Goal: Information Seeking & Learning: Learn about a topic

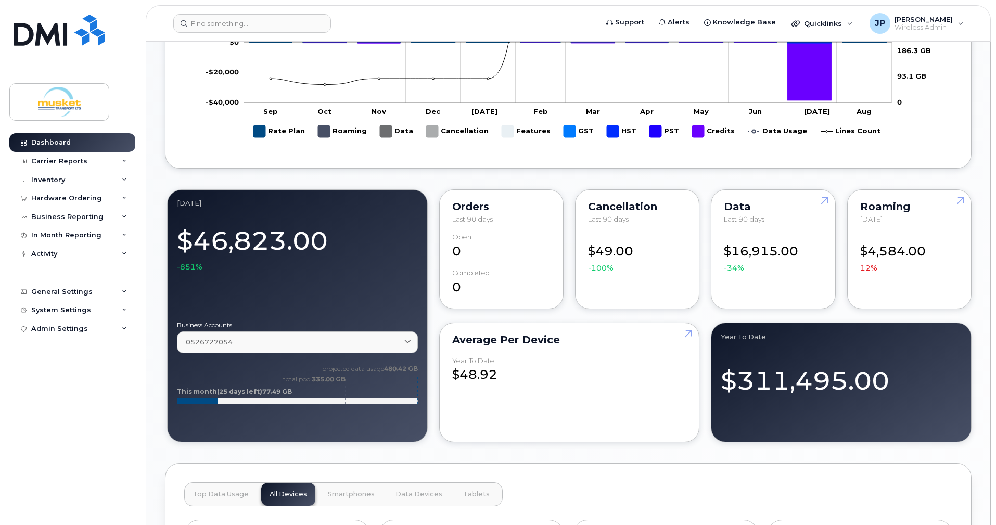
scroll to position [624, 0]
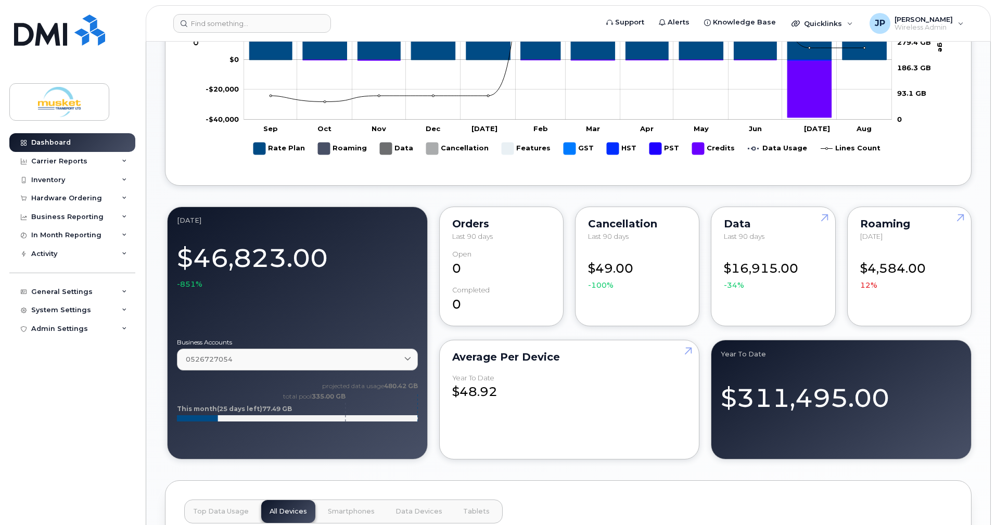
click at [770, 207] on div "Data Last 90 days $16,915.00 -34%" at bounding box center [773, 267] width 124 height 120
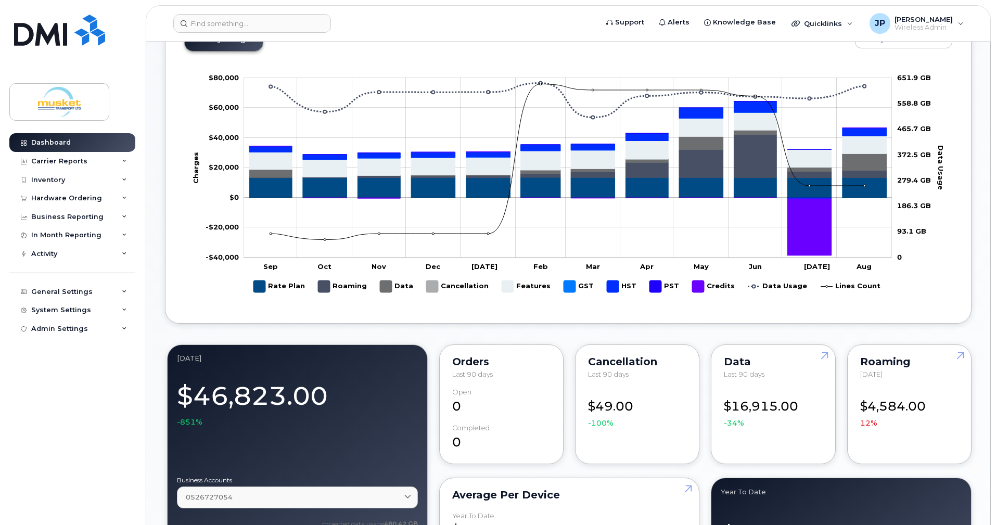
scroll to position [468, 0]
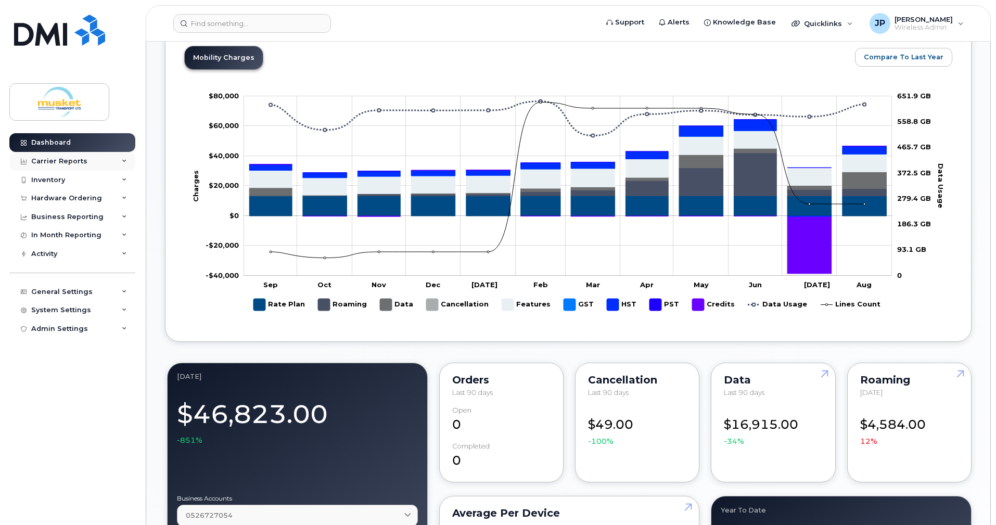
click at [100, 161] on div "Carrier Reports" at bounding box center [72, 161] width 126 height 19
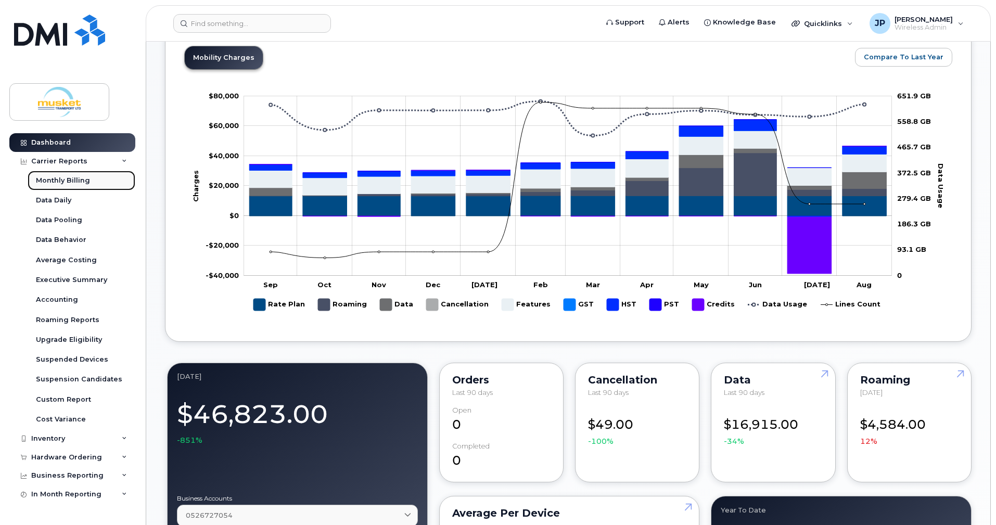
click at [74, 182] on div "Monthly Billing" at bounding box center [63, 180] width 54 height 9
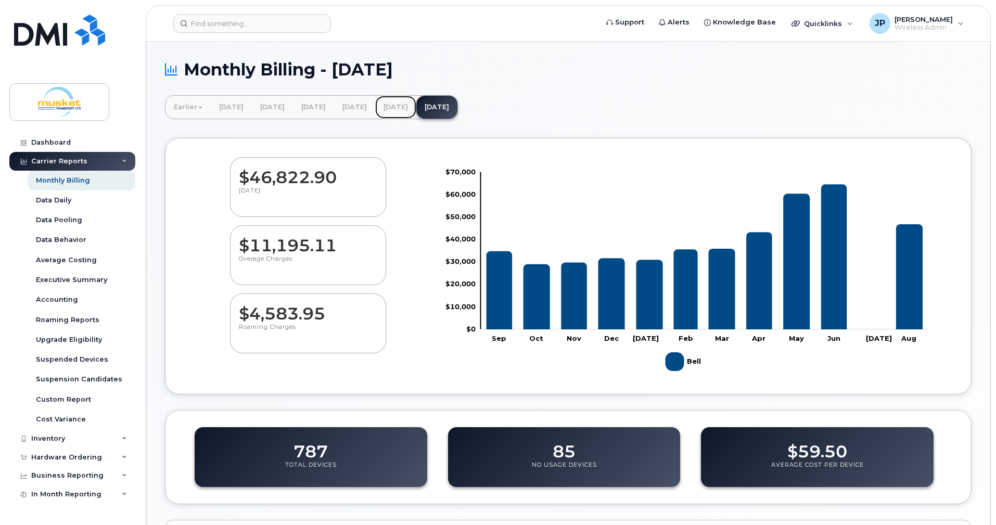
click at [416, 108] on link "July 2025" at bounding box center [395, 107] width 41 height 23
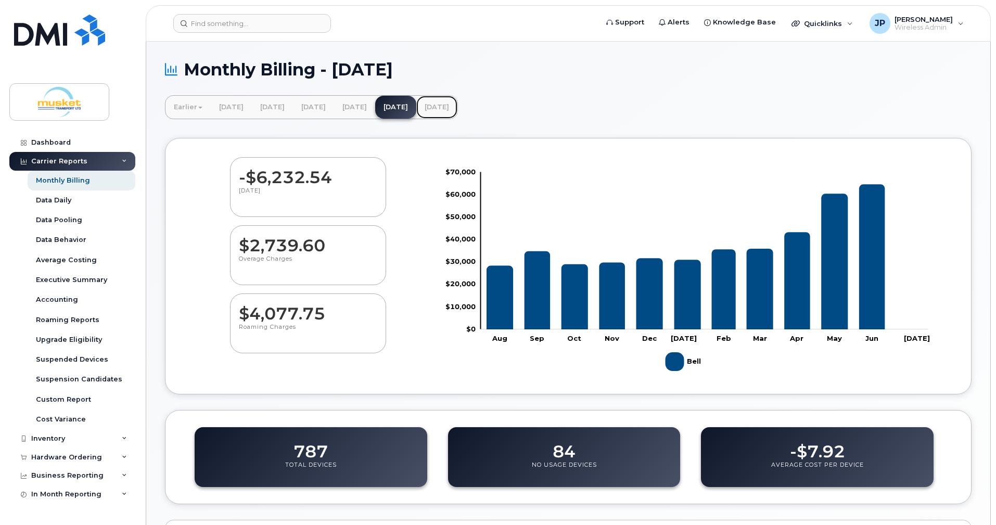
click at [457, 105] on link "[DATE]" at bounding box center [436, 107] width 41 height 23
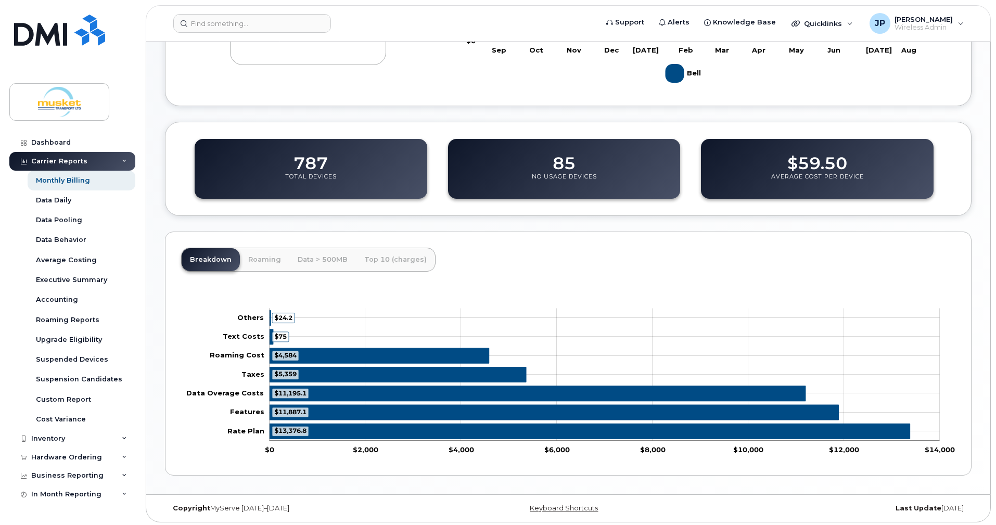
scroll to position [291, 0]
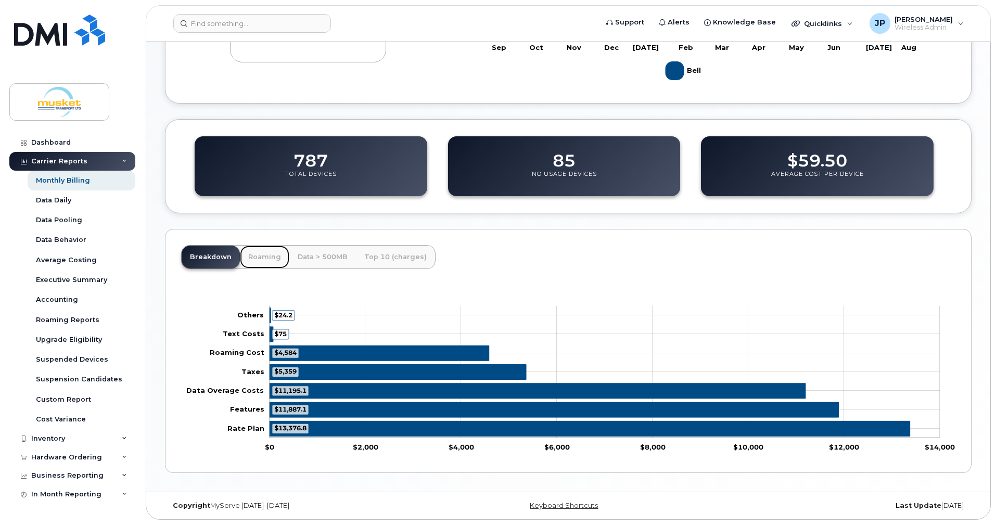
click at [263, 258] on link "Roaming" at bounding box center [264, 257] width 49 height 23
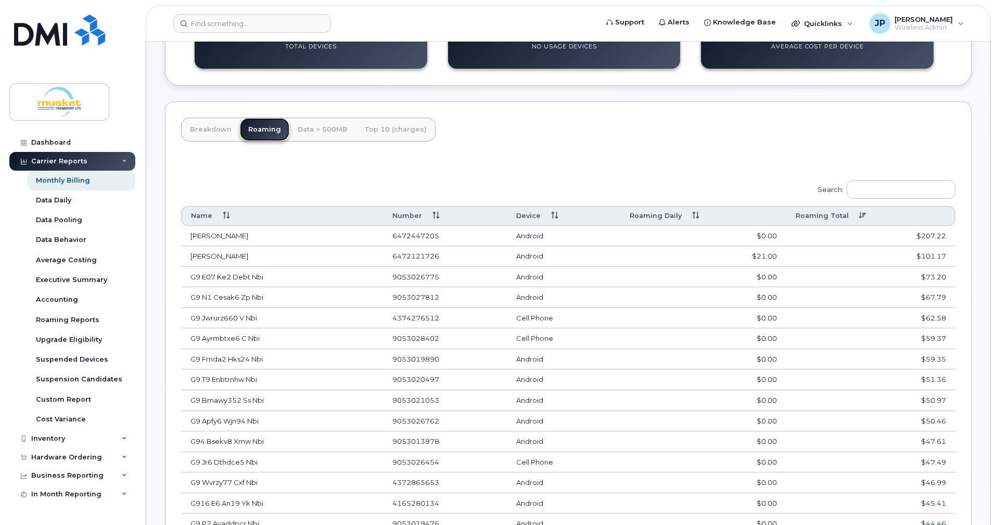
scroll to position [447, 0]
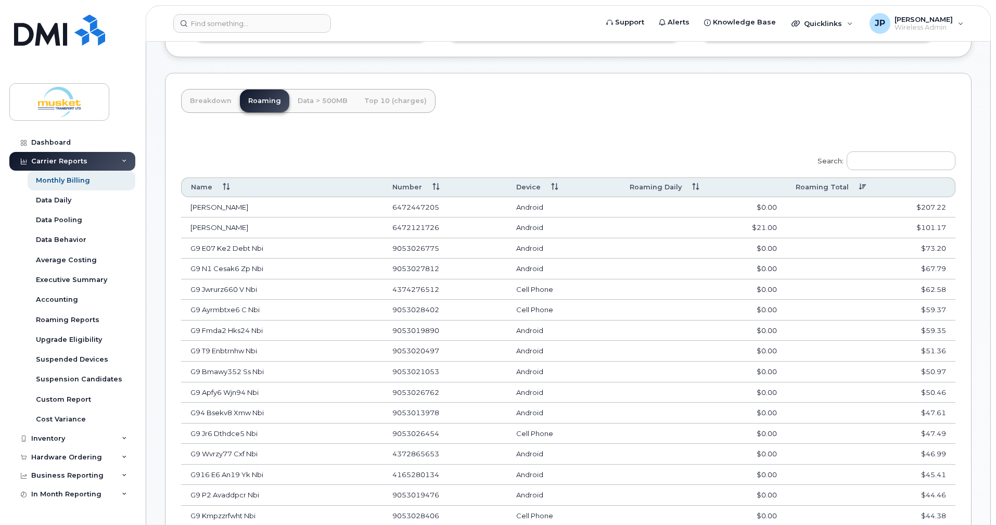
click at [694, 185] on th "Roaming Daily" at bounding box center [703, 186] width 166 height 19
click at [697, 189] on th "Roaming Daily" at bounding box center [703, 186] width 166 height 19
click at [864, 190] on th "Roaming Total" at bounding box center [870, 186] width 169 height 19
click at [864, 189] on th "Roaming Total" at bounding box center [870, 186] width 169 height 19
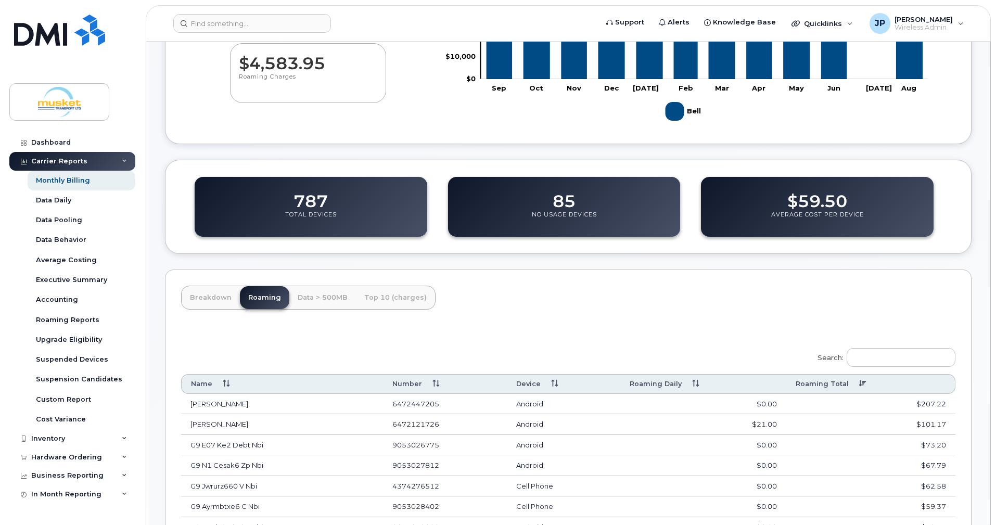
scroll to position [249, 0]
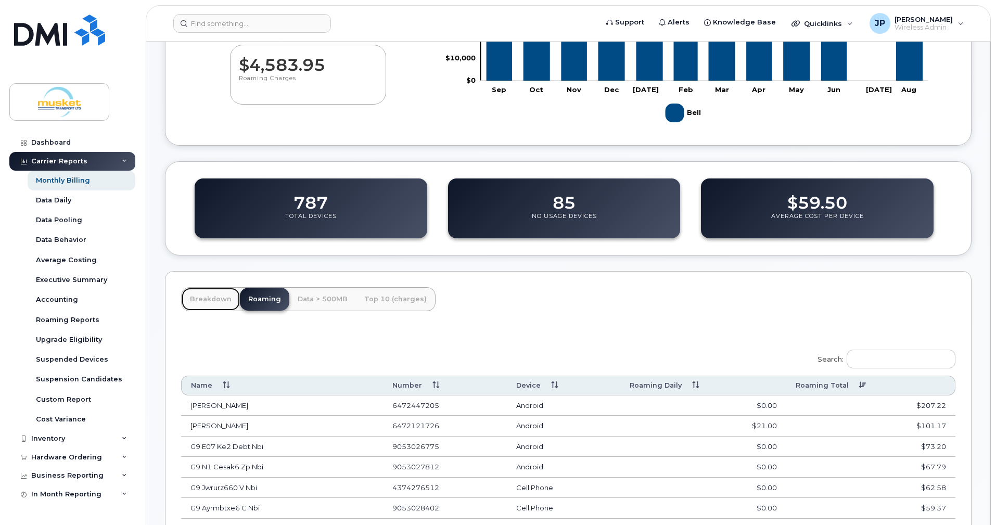
click at [215, 299] on link "Breakdown" at bounding box center [211, 299] width 58 height 23
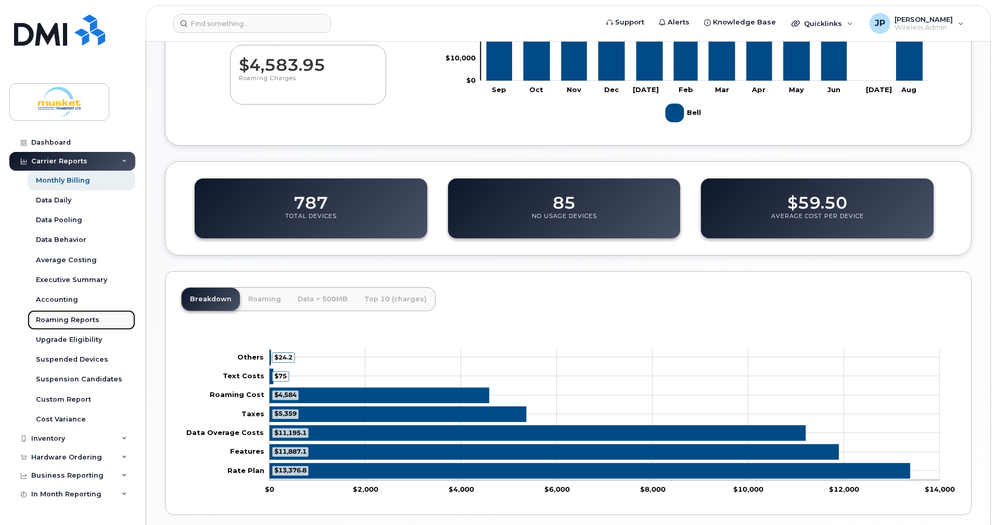
click at [65, 319] on div "Roaming Reports" at bounding box center [67, 319] width 63 height 9
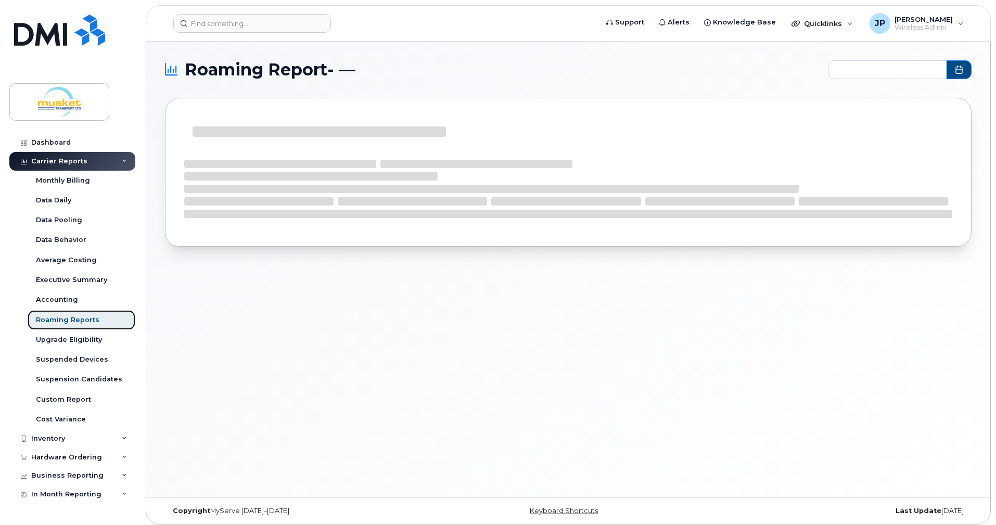
type input "2024-09 - 2025-08"
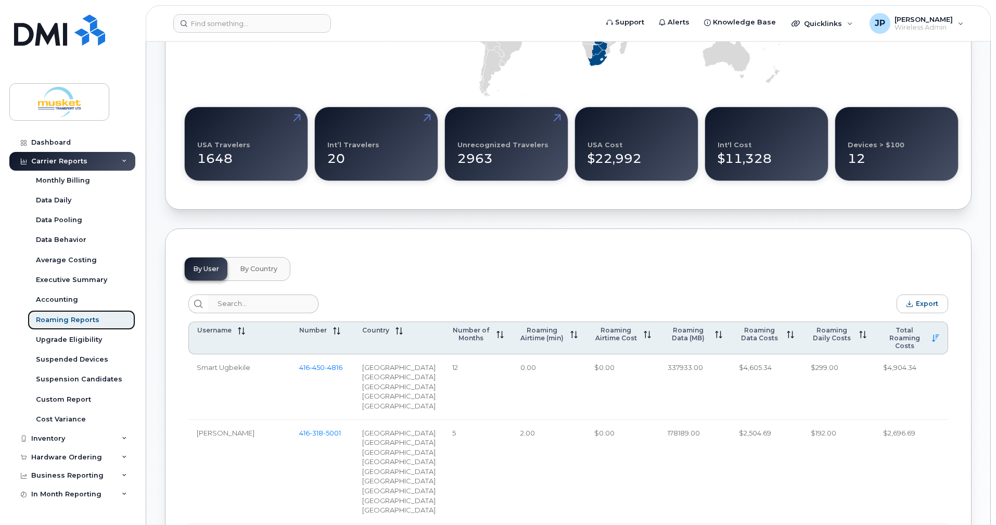
scroll to position [312, 0]
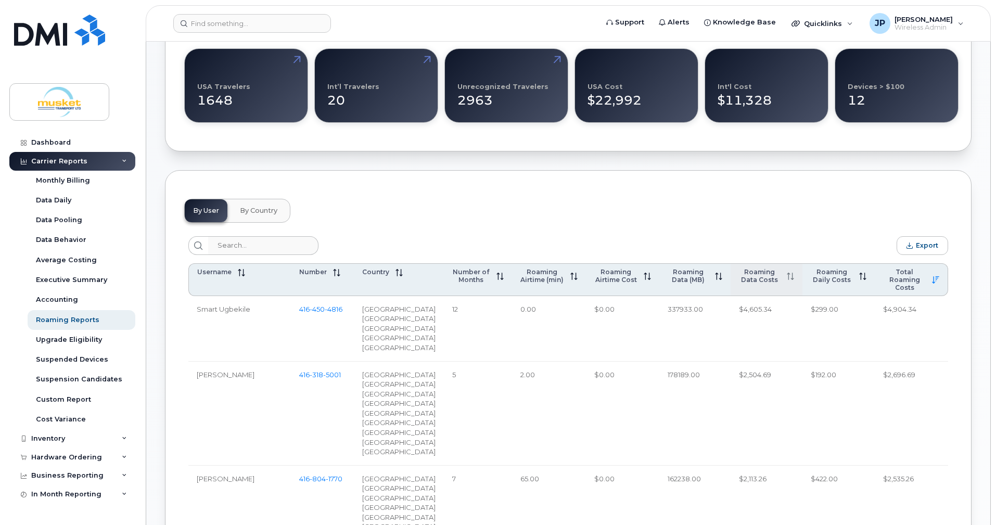
click at [791, 275] on th "Roaming Data Costs" at bounding box center [767, 279] width 72 height 33
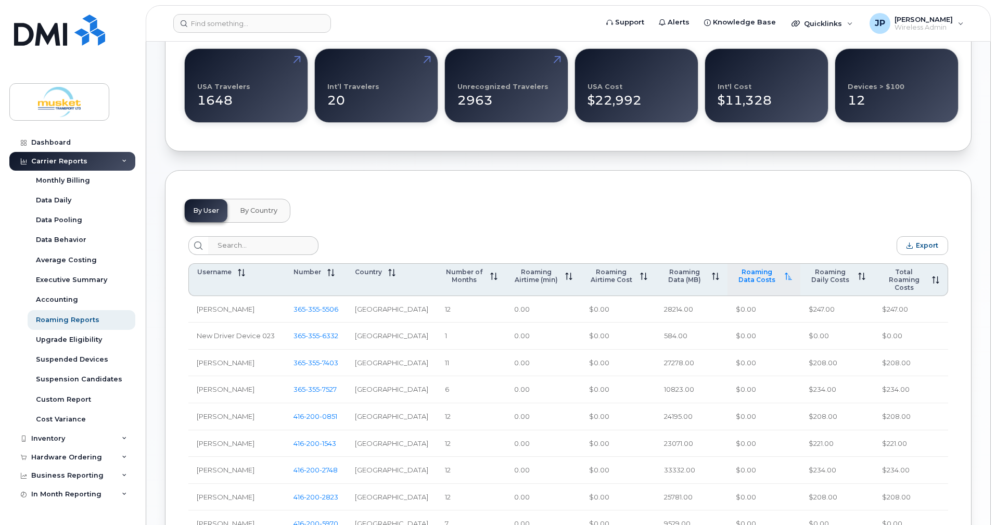
click at [788, 275] on th "Roaming Data Costs" at bounding box center [764, 279] width 73 height 33
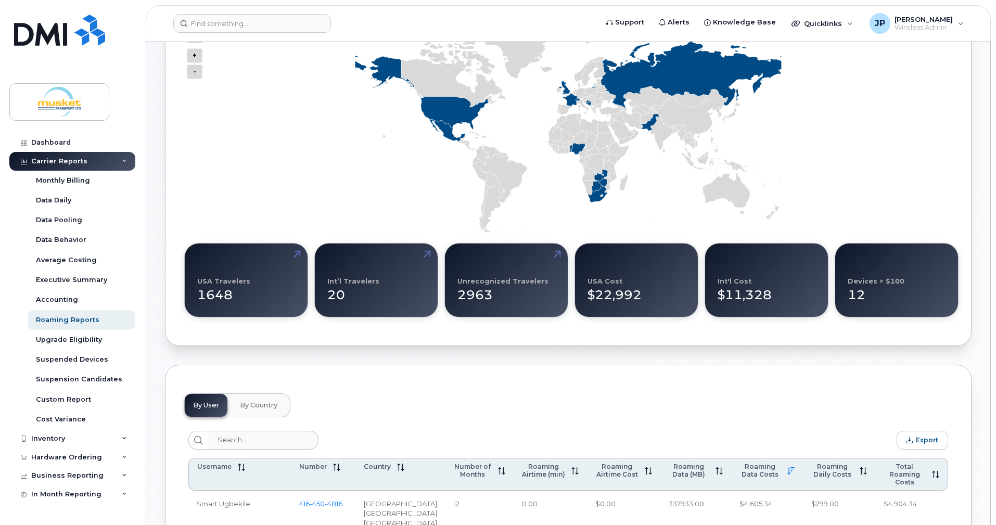
scroll to position [0, 0]
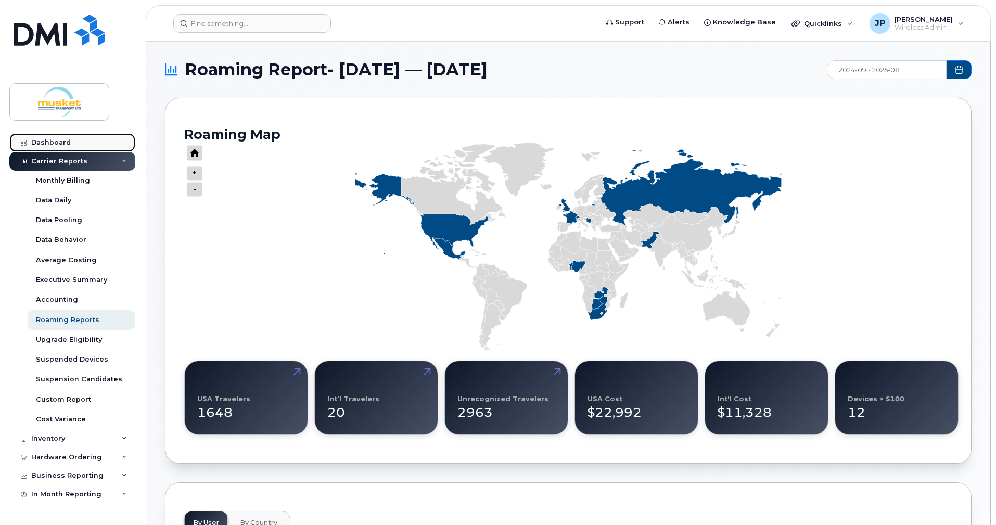
click at [56, 137] on link "Dashboard" at bounding box center [72, 142] width 126 height 19
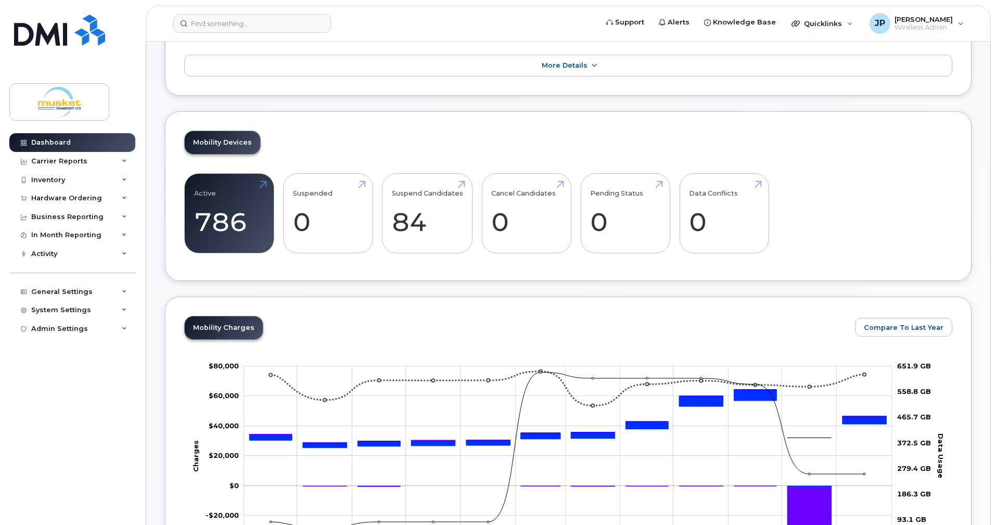
scroll to position [414, 0]
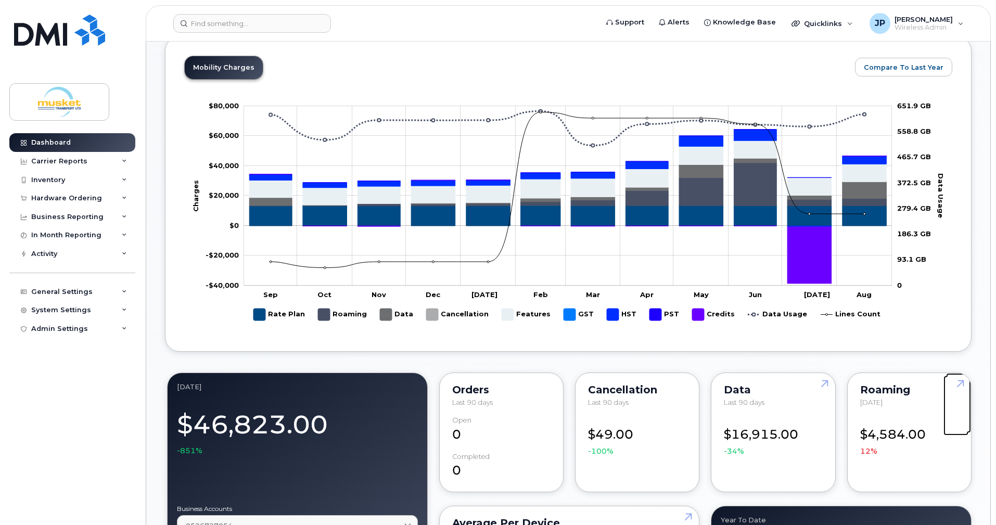
click at [956, 373] on link at bounding box center [958, 403] width 25 height 60
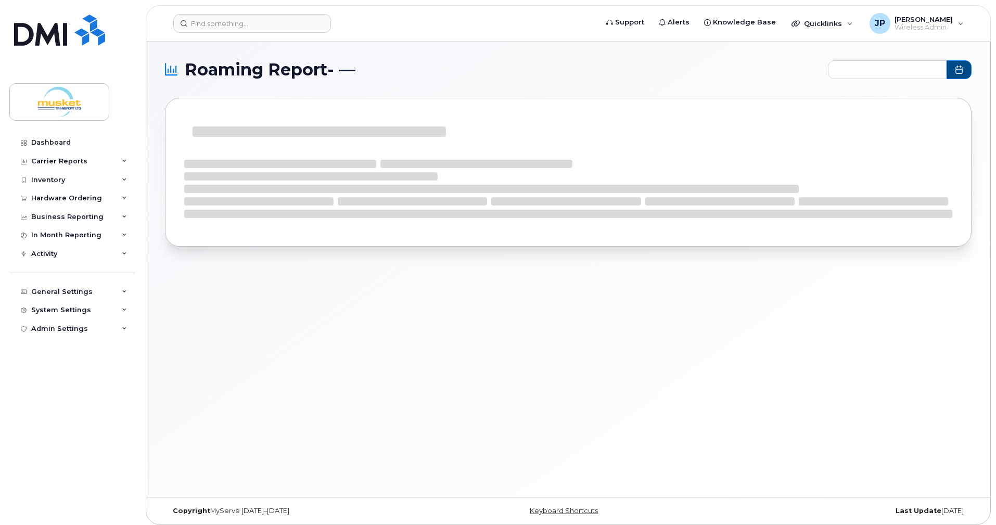
type input "2024-09 - 2025-08"
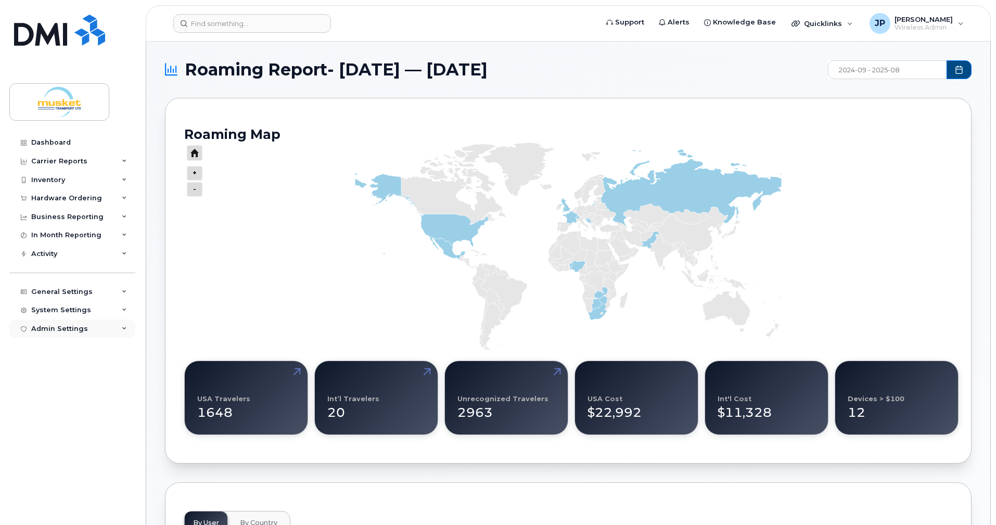
scroll to position [260, 0]
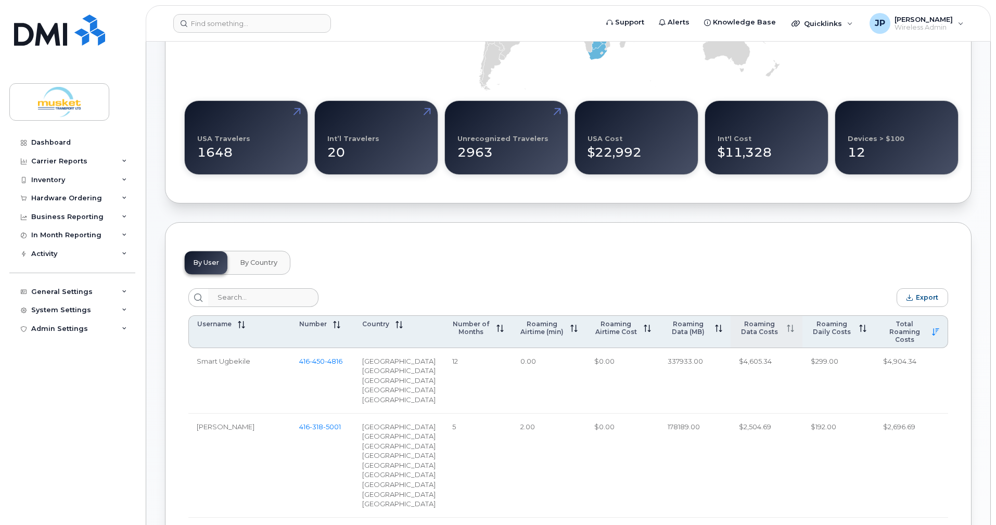
click at [787, 327] on icon at bounding box center [790, 328] width 7 height 7
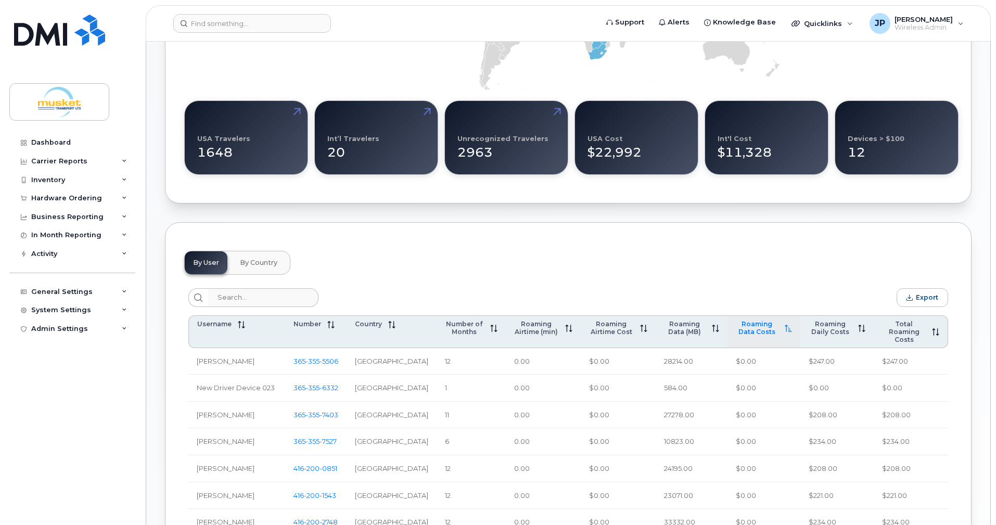
click at [787, 327] on th "Roaming Data Costs" at bounding box center [764, 331] width 73 height 33
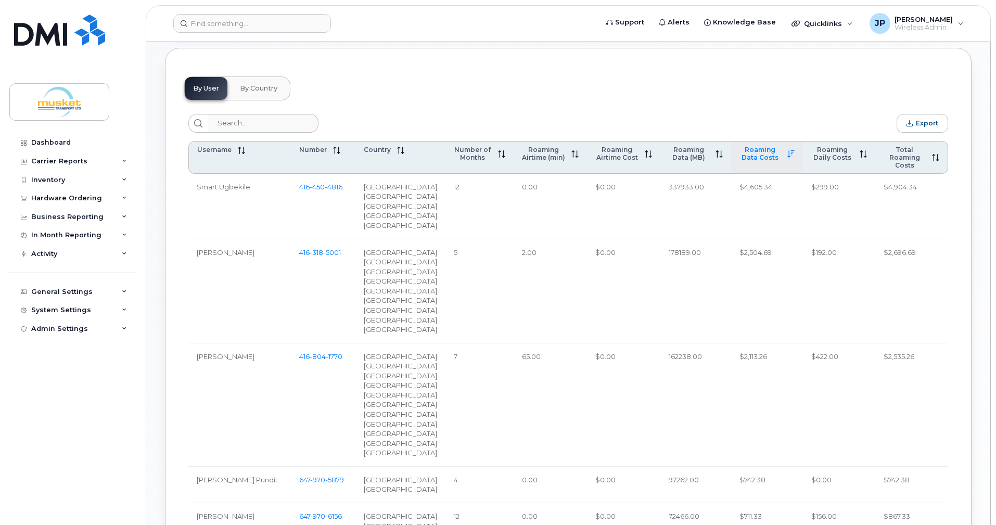
scroll to position [339, 0]
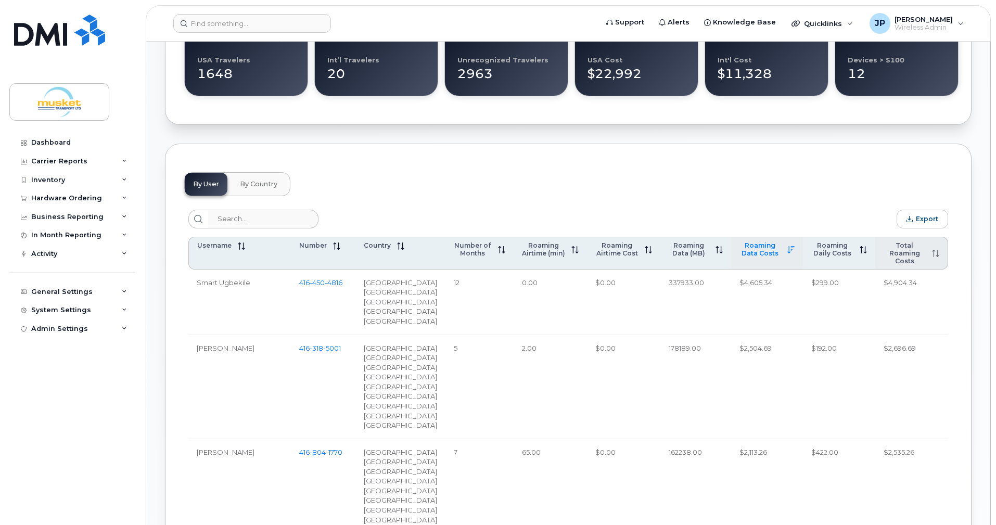
click at [936, 251] on icon at bounding box center [935, 253] width 7 height 7
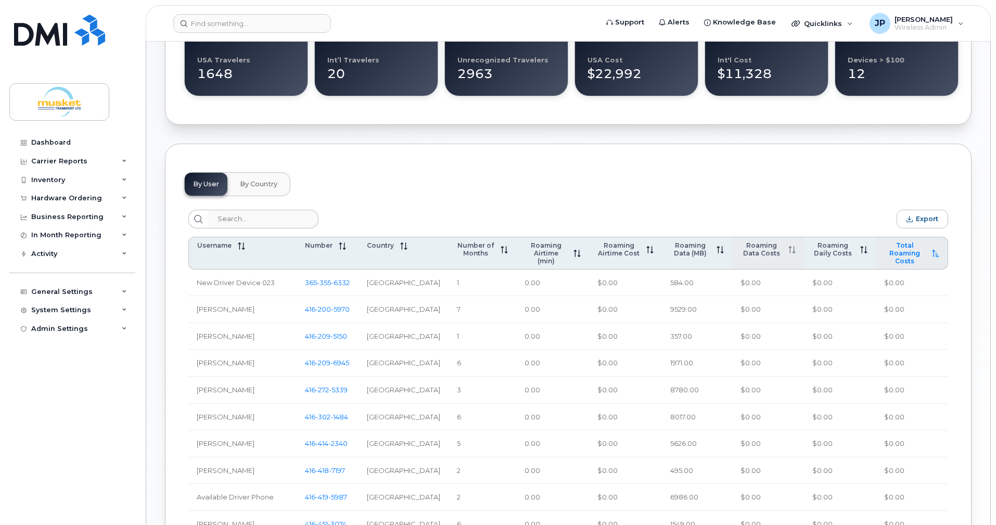
click at [936, 251] on icon at bounding box center [935, 253] width 7 height 7
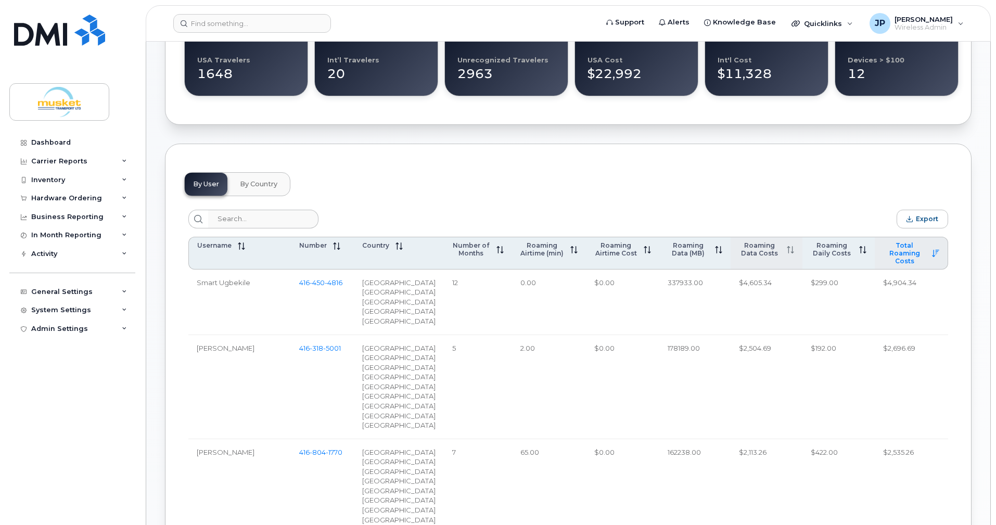
click at [261, 187] on span "By Country" at bounding box center [258, 184] width 37 height 8
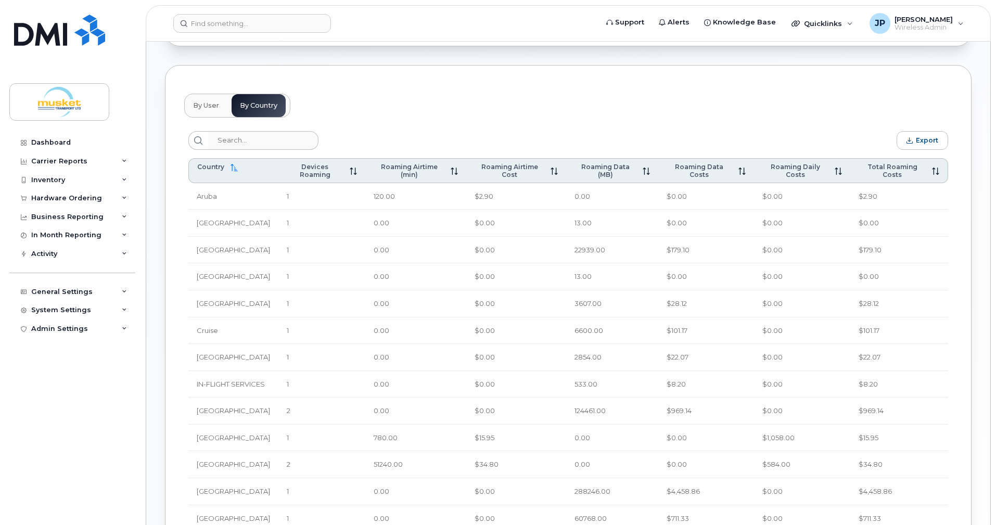
scroll to position [411, 0]
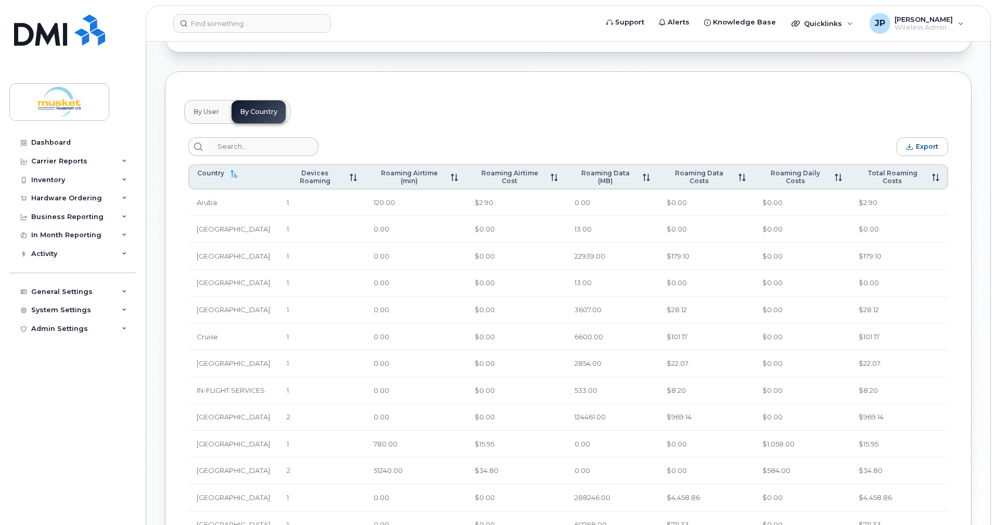
click at [206, 110] on span "By User" at bounding box center [206, 112] width 26 height 8
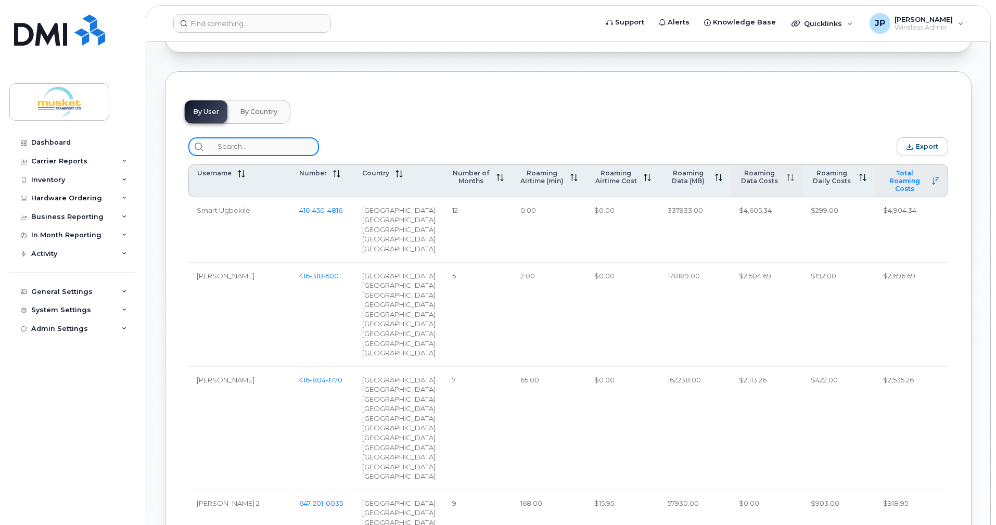
click at [226, 151] on input "search" at bounding box center [263, 146] width 111 height 19
click at [116, 232] on div "In Month Reporting" at bounding box center [72, 235] width 126 height 19
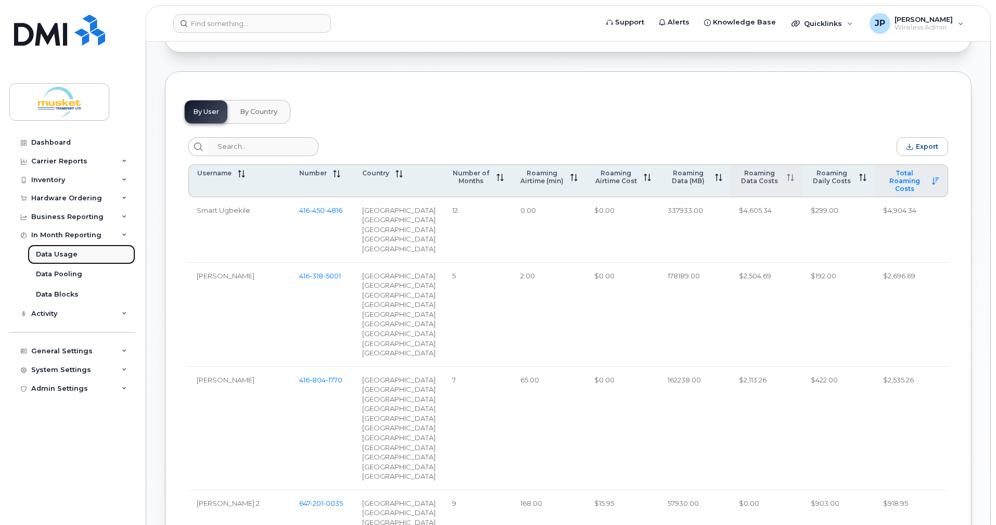
click at [69, 255] on div "Data Usage" at bounding box center [57, 254] width 42 height 9
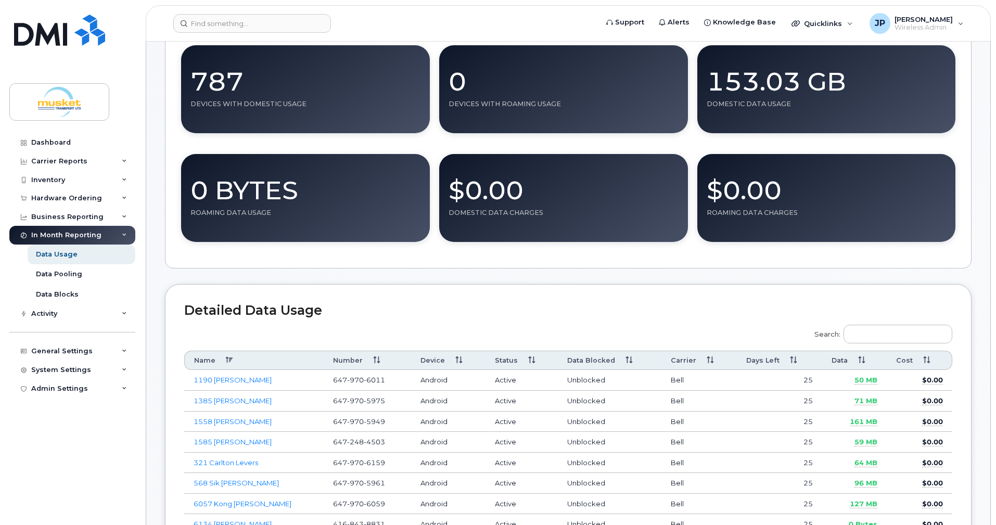
scroll to position [208, 0]
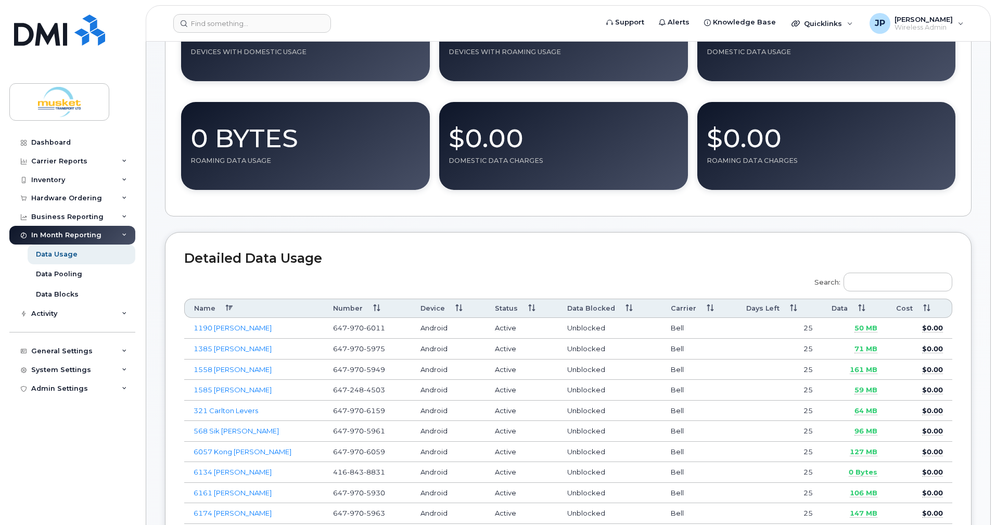
click at [928, 305] on th "Cost" at bounding box center [920, 308] width 66 height 19
click at [927, 306] on th "Cost" at bounding box center [920, 308] width 66 height 19
click at [861, 308] on th "Data" at bounding box center [854, 308] width 65 height 19
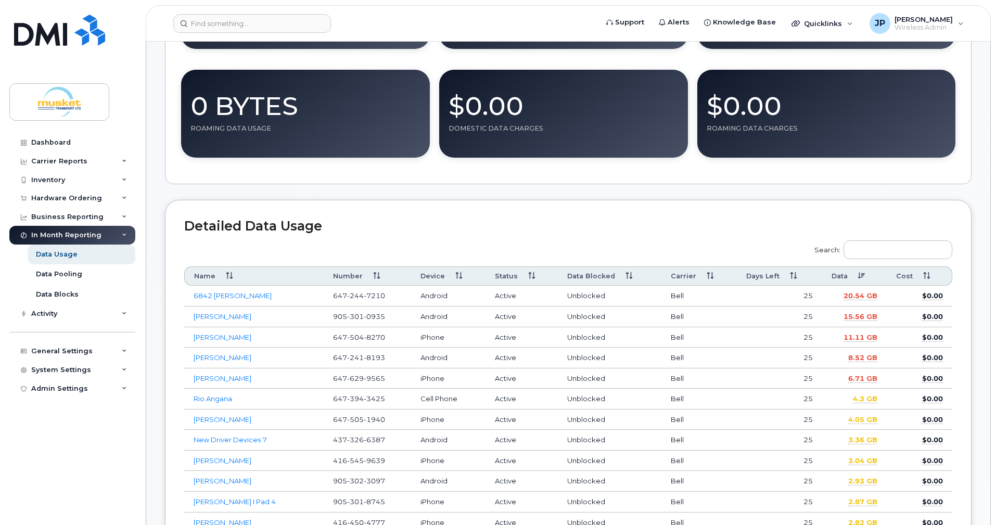
scroll to position [260, 0]
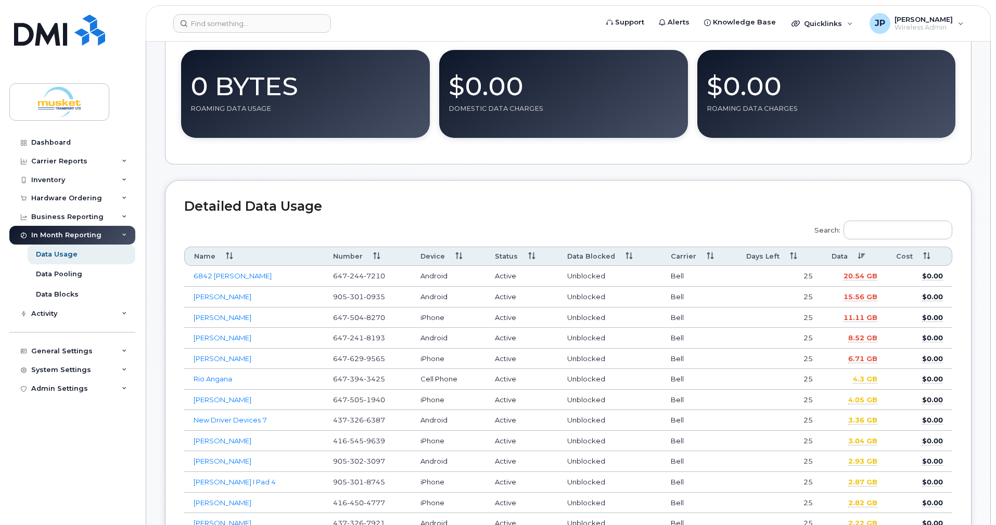
click at [111, 313] on div "Activity" at bounding box center [72, 313] width 126 height 19
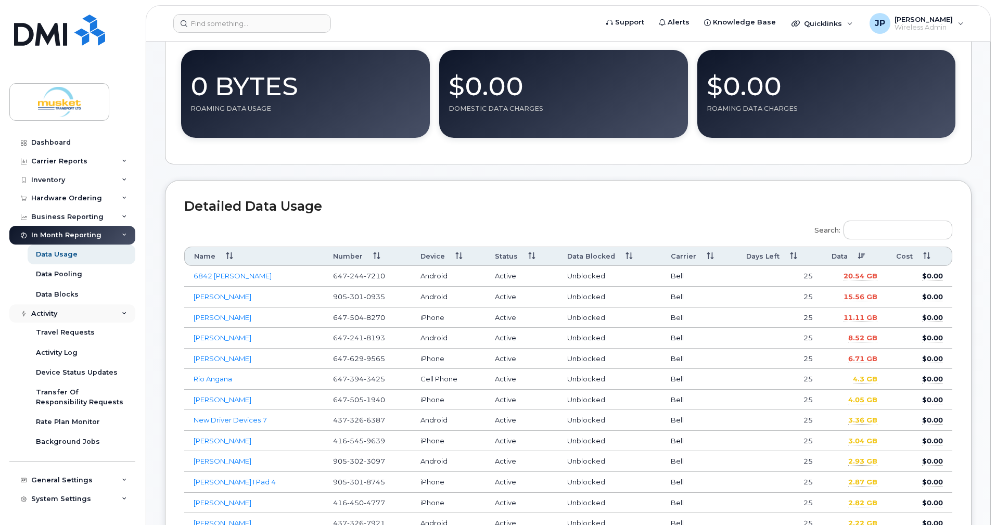
click at [108, 312] on div "Activity" at bounding box center [72, 313] width 126 height 19
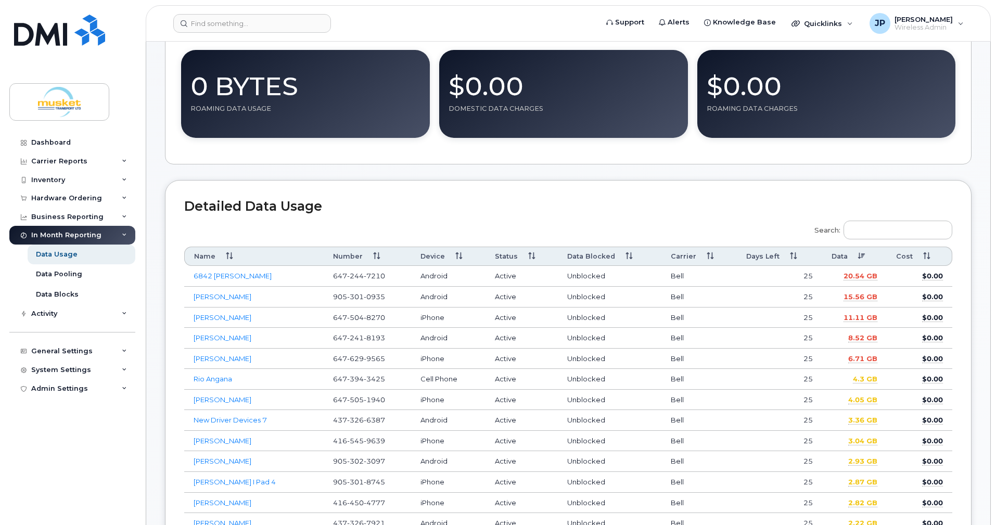
click at [111, 233] on div "In Month Reporting" at bounding box center [72, 235] width 126 height 19
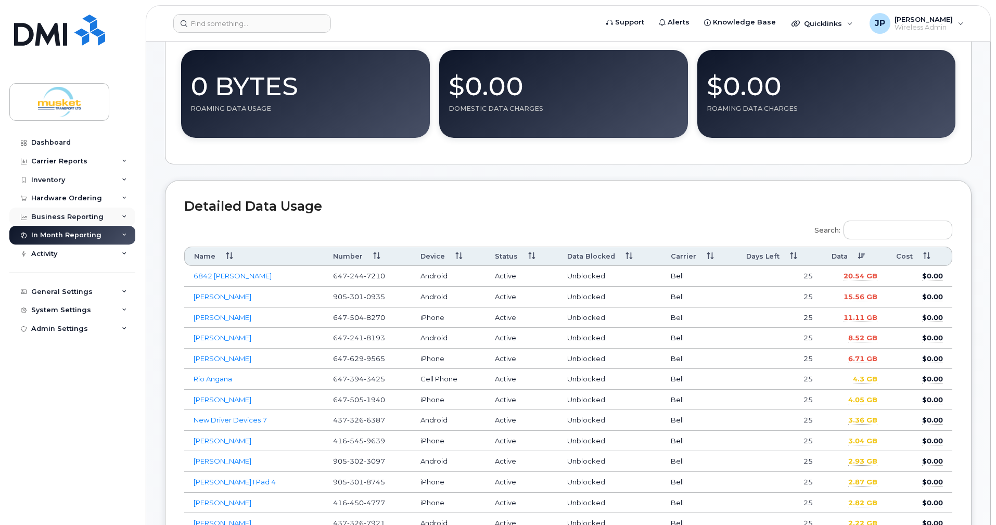
click at [114, 214] on div "Business Reporting" at bounding box center [72, 217] width 126 height 19
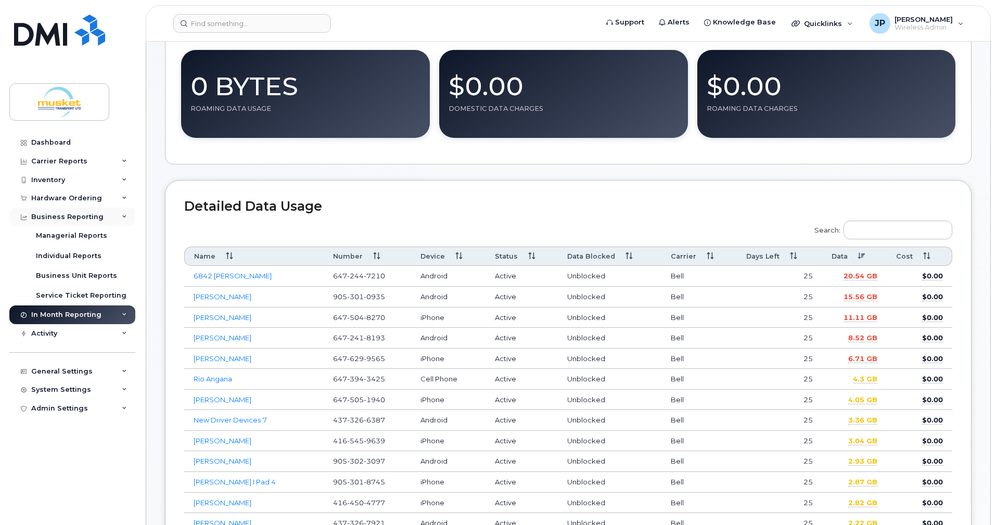
click at [114, 214] on div "Business Reporting" at bounding box center [72, 217] width 126 height 19
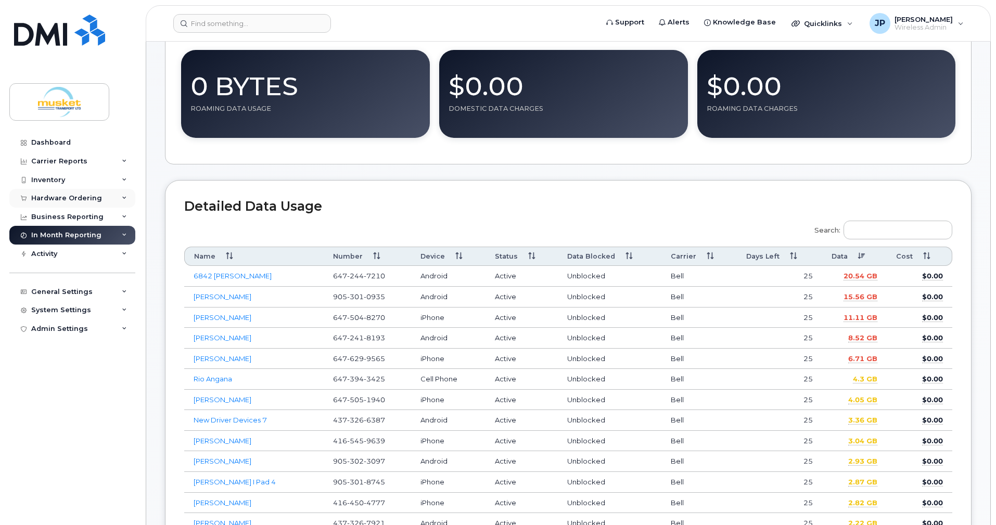
click at [116, 195] on div "Hardware Ordering" at bounding box center [72, 198] width 126 height 19
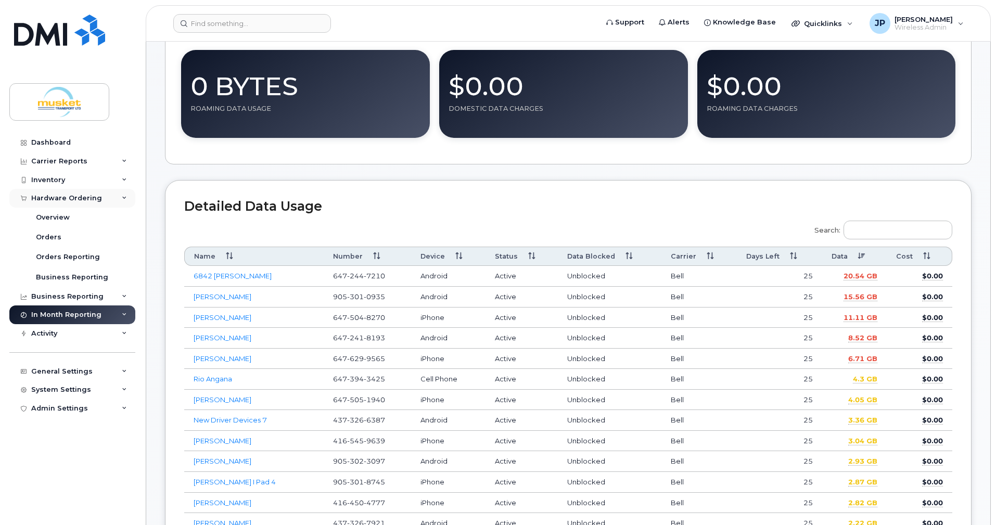
click at [112, 194] on div "Hardware Ordering" at bounding box center [72, 198] width 126 height 19
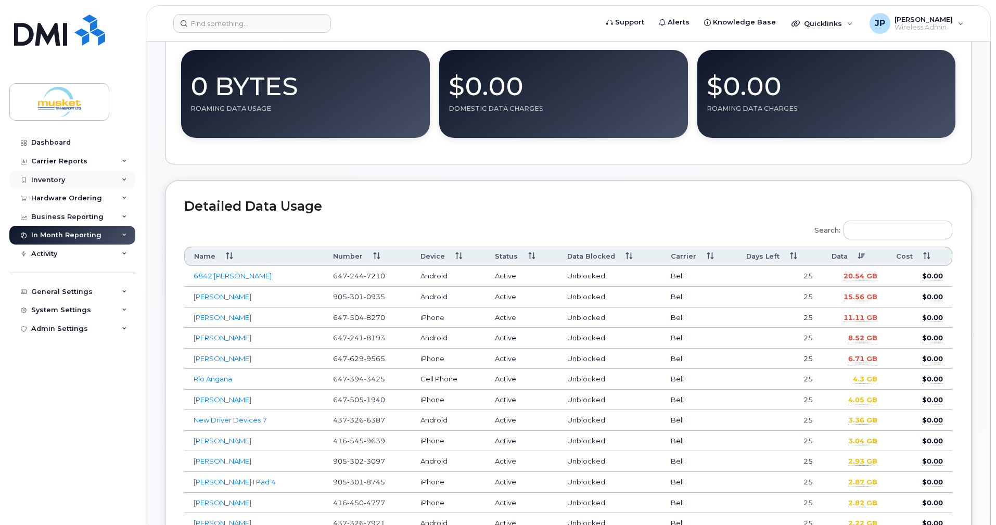
click at [103, 176] on div "Inventory" at bounding box center [72, 180] width 126 height 19
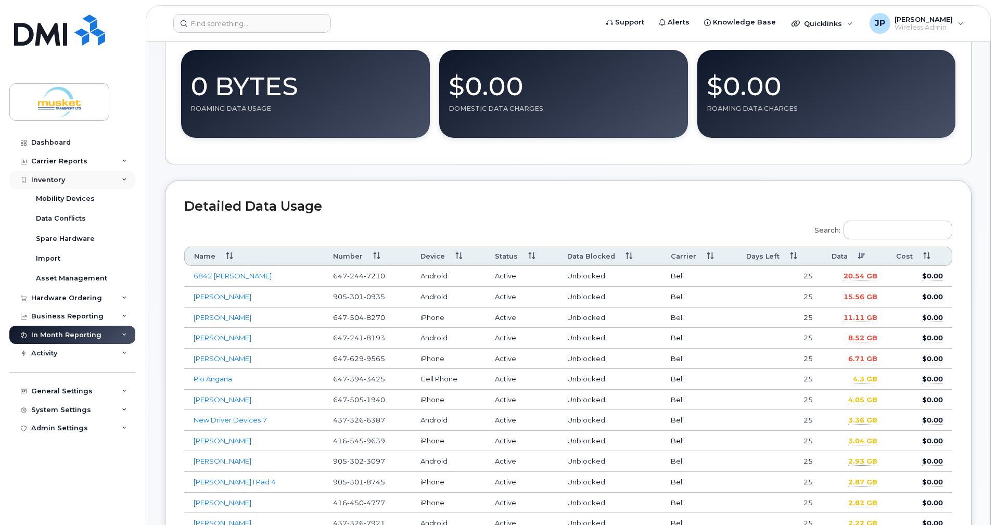
click at [103, 176] on div "Inventory" at bounding box center [72, 180] width 126 height 19
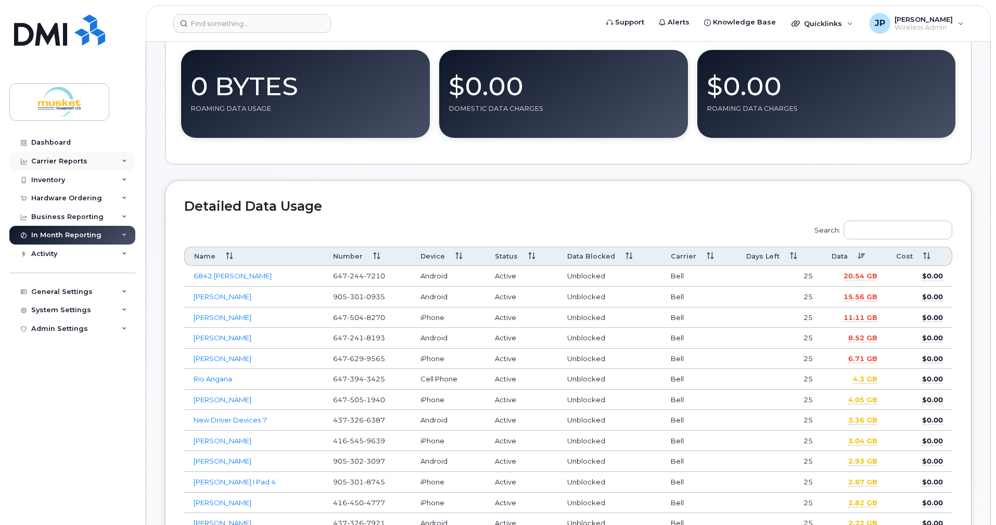
click at [100, 163] on div "Carrier Reports" at bounding box center [72, 161] width 126 height 19
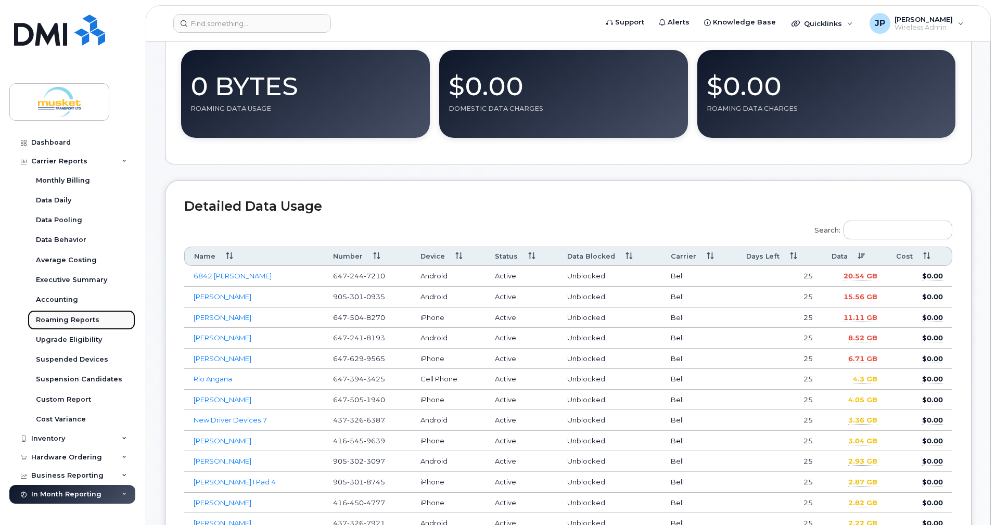
click at [94, 320] on div "Roaming Reports" at bounding box center [67, 319] width 63 height 9
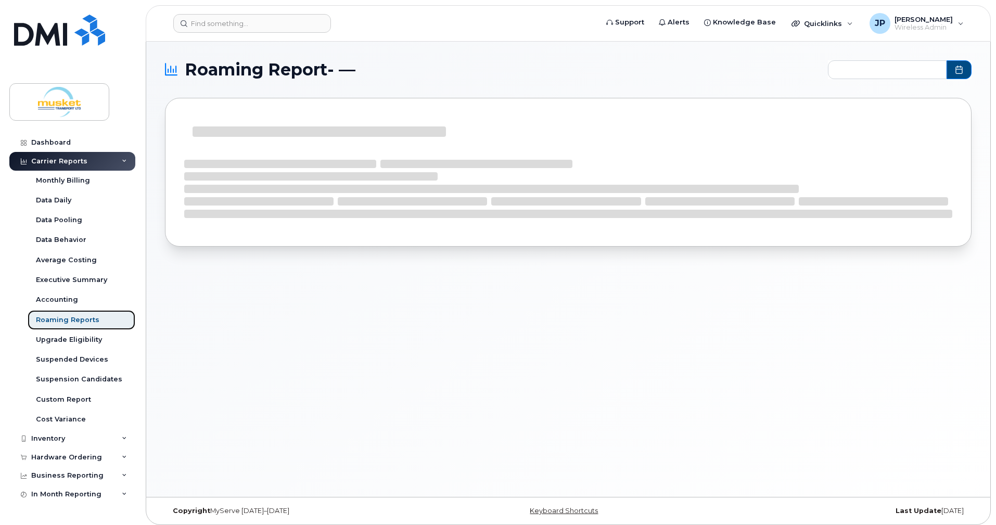
type input "2024-09 - 2025-08"
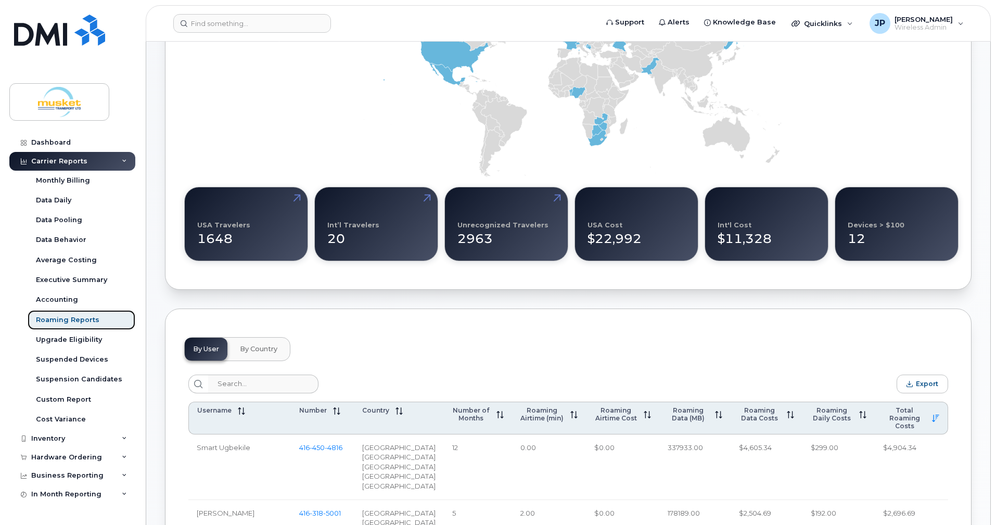
scroll to position [96, 0]
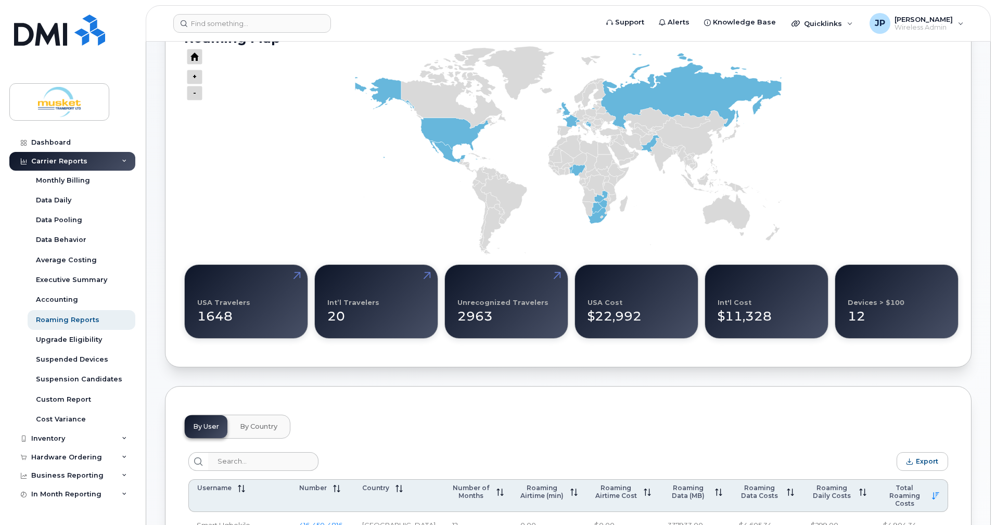
click at [737, 310] on div "$11,328" at bounding box center [767, 312] width 98 height 27
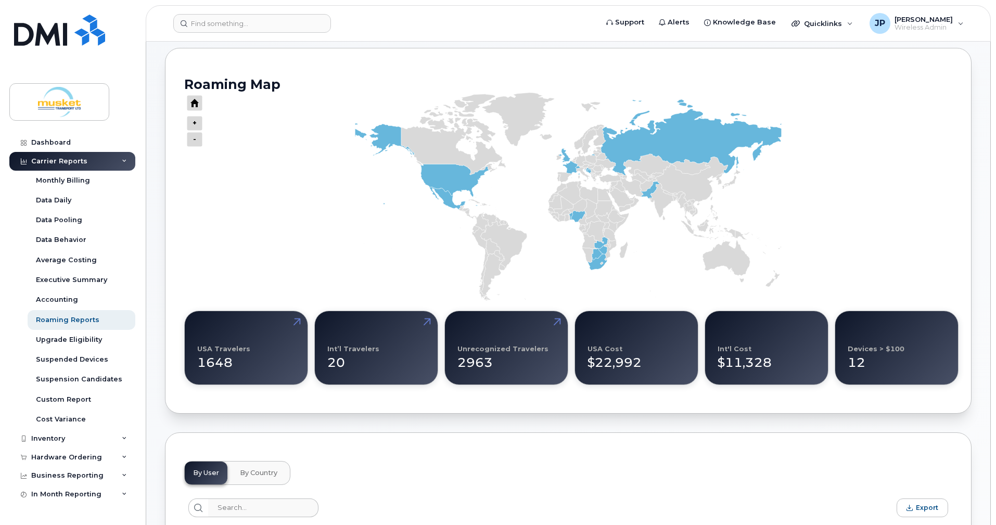
scroll to position [0, 0]
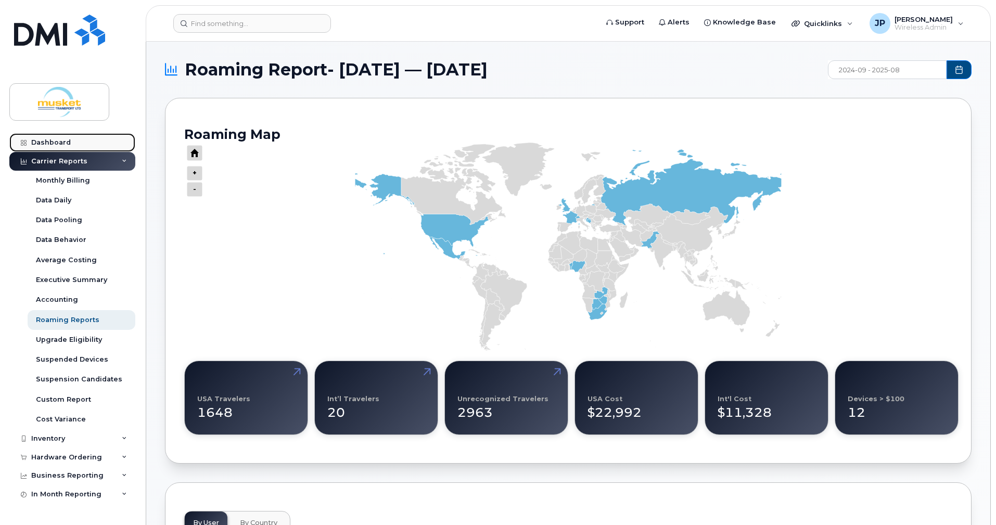
click at [58, 139] on div "Dashboard" at bounding box center [51, 142] width 40 height 8
